Goal: Task Accomplishment & Management: Manage account settings

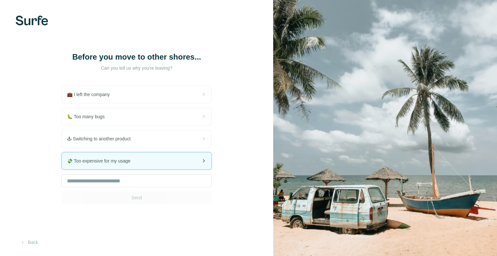
click at [116, 159] on span "💸 Too expensive for my usage" at bounding box center [101, 161] width 69 height 7
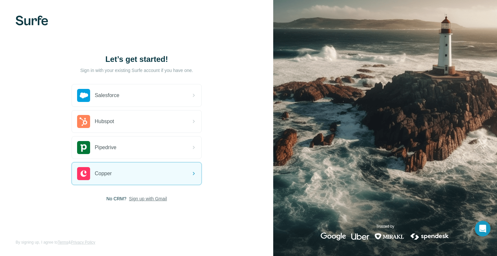
click at [155, 200] on span "Sign up with Gmail" at bounding box center [148, 198] width 38 height 7
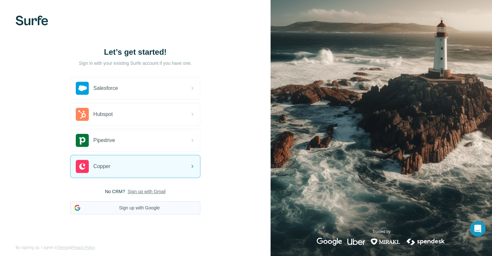
click at [154, 208] on button "Sign up with Google" at bounding box center [135, 207] width 130 height 13
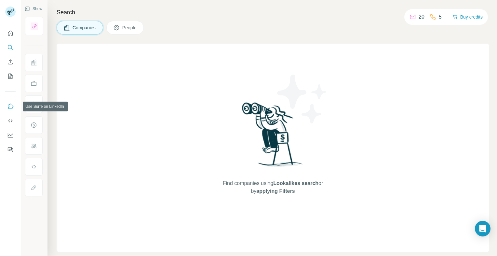
click at [13, 106] on icon "Use Surfe on LinkedIn" at bounding box center [10, 106] width 7 height 7
click at [13, 105] on icon "Use Surfe on LinkedIn" at bounding box center [10, 106] width 7 height 7
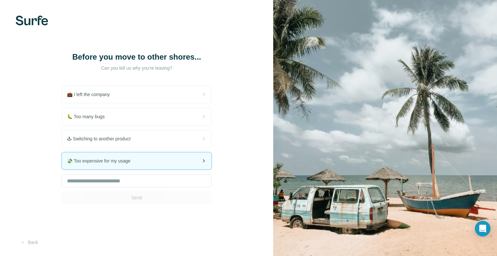
click at [125, 167] on div "💸 Too expensive for my usage" at bounding box center [137, 160] width 150 height 17
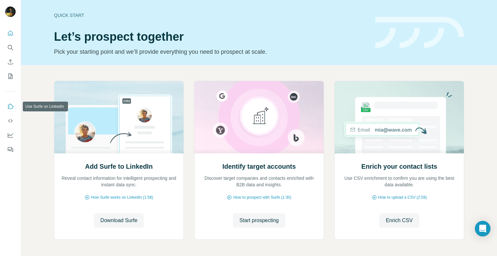
click at [12, 102] on button "Use Surfe on LinkedIn" at bounding box center [10, 107] width 10 height 12
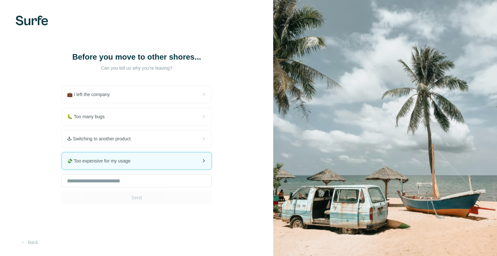
click at [111, 163] on span "💸 Too expensive for my usage" at bounding box center [101, 161] width 69 height 7
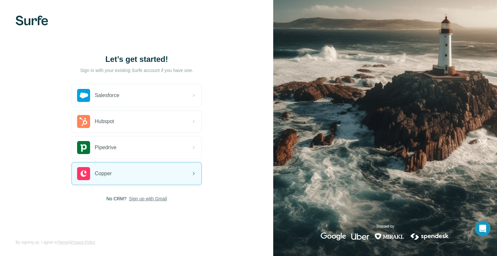
click at [143, 200] on span "Sign up with Gmail" at bounding box center [148, 198] width 38 height 7
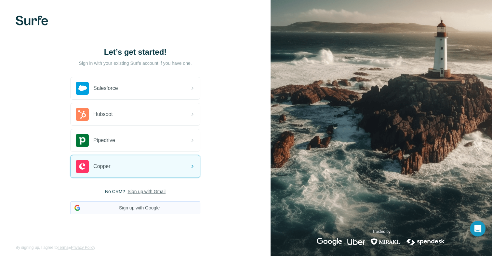
click at [150, 205] on button "Sign up with Google" at bounding box center [135, 207] width 130 height 13
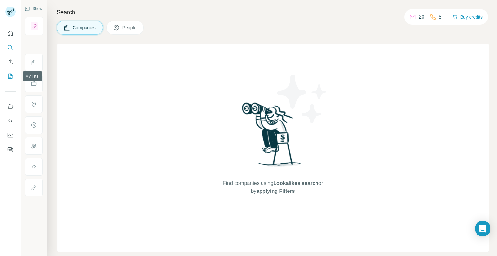
click at [9, 77] on icon "My lists" at bounding box center [10, 76] width 3 height 4
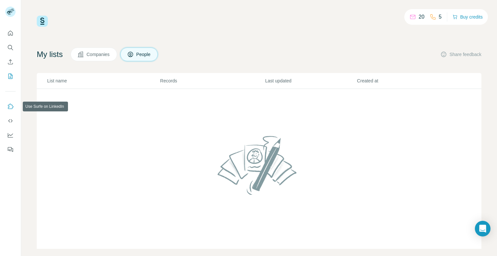
click at [12, 101] on button "Use Surfe on LinkedIn" at bounding box center [10, 107] width 10 height 12
